Goal: Transaction & Acquisition: Obtain resource

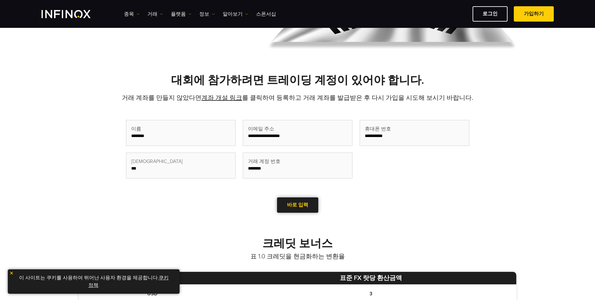
click at [305, 202] on link "바로 입력" at bounding box center [297, 204] width 41 height 15
type input "**********"
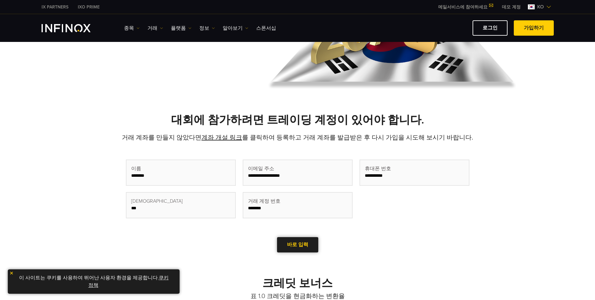
scroll to position [104, 0]
